Goal: Information Seeking & Learning: Learn about a topic

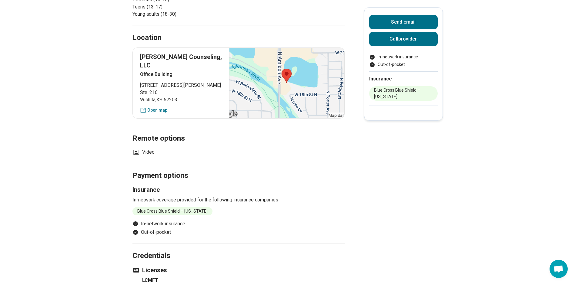
scroll to position [121, 0]
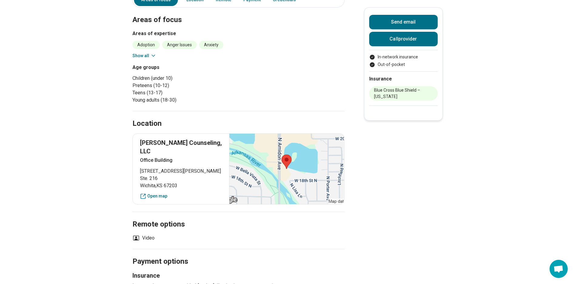
click at [148, 57] on button "Show all" at bounding box center [144, 56] width 24 height 6
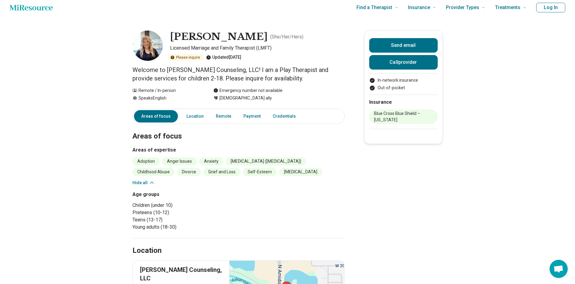
scroll to position [0, 0]
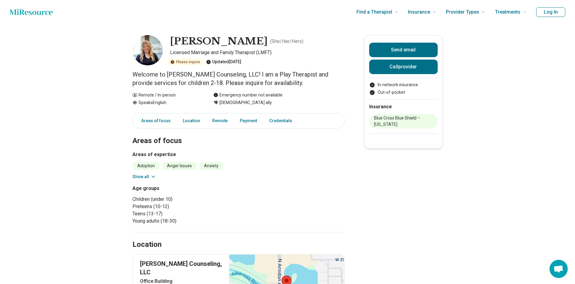
click at [145, 47] on img at bounding box center [147, 50] width 30 height 30
click at [147, 51] on img at bounding box center [147, 50] width 30 height 30
click at [148, 180] on button "Show all" at bounding box center [144, 177] width 24 height 6
